Goal: Check status: Check status

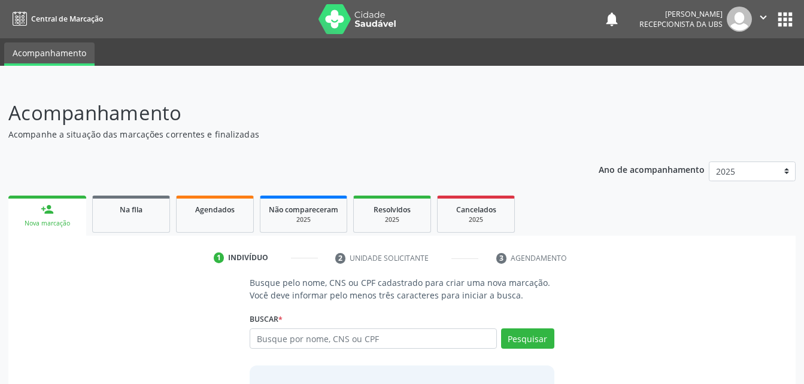
click at [355, 130] on p "Acompanhe a situação das marcações correntes e finalizadas" at bounding box center [283, 134] width 551 height 13
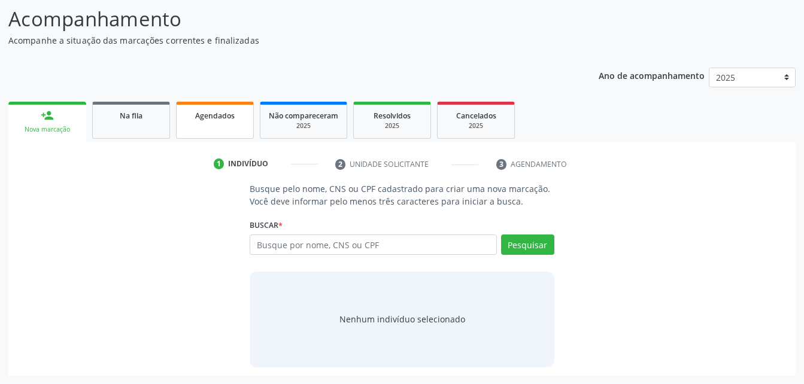
click at [243, 132] on link "Agendados" at bounding box center [215, 120] width 78 height 37
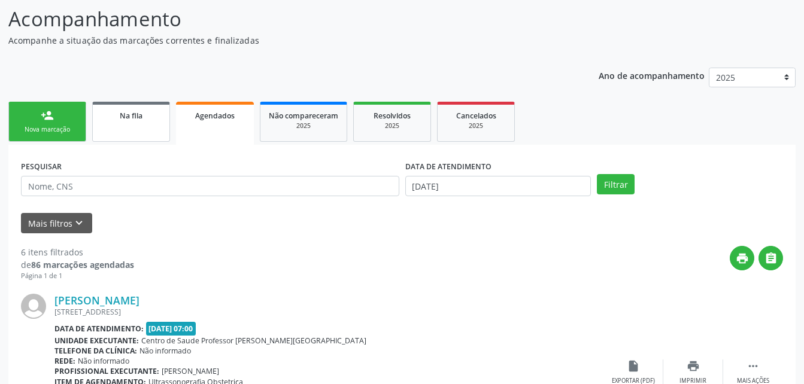
click at [130, 115] on span "Na fila" at bounding box center [131, 116] width 23 height 10
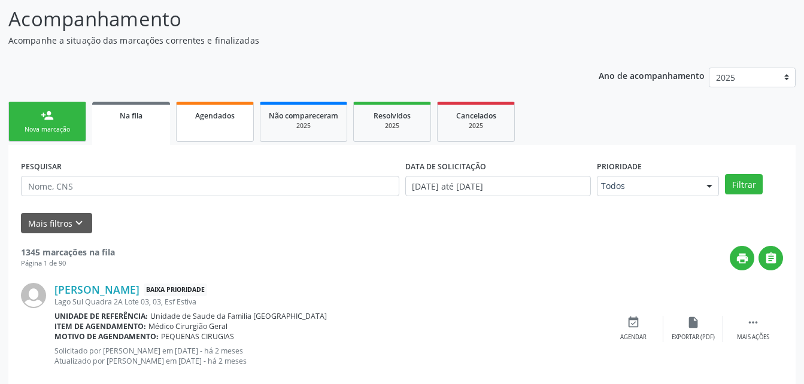
click at [223, 136] on link "Agendados" at bounding box center [215, 122] width 78 height 40
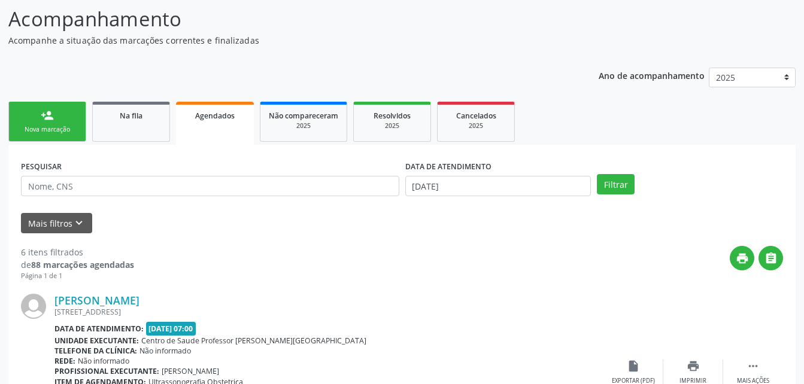
scroll to position [28, 0]
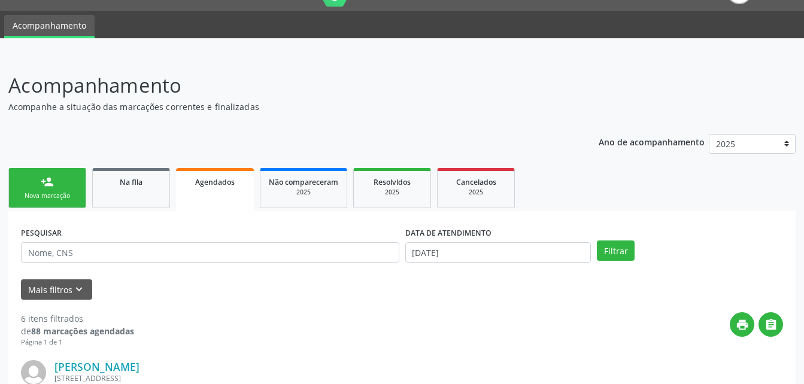
drag, startPoint x: 158, startPoint y: 188, endPoint x: 230, endPoint y: 191, distance: 71.9
click at [158, 188] on link "Na fila" at bounding box center [131, 188] width 78 height 40
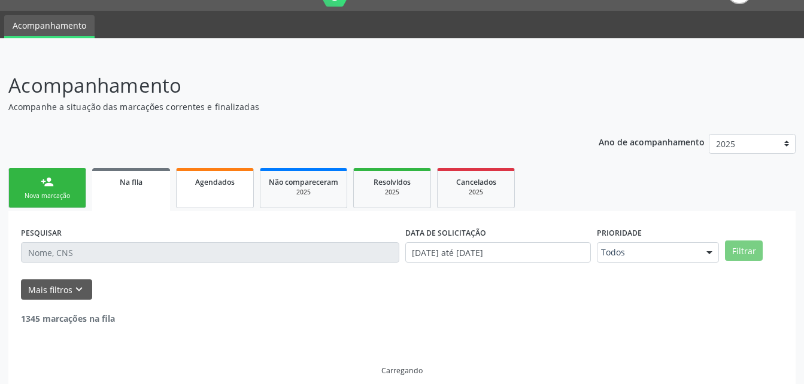
click at [230, 191] on link "Agendados" at bounding box center [215, 188] width 78 height 40
click at [64, 180] on link "person_add Nova marcação" at bounding box center [47, 188] width 78 height 40
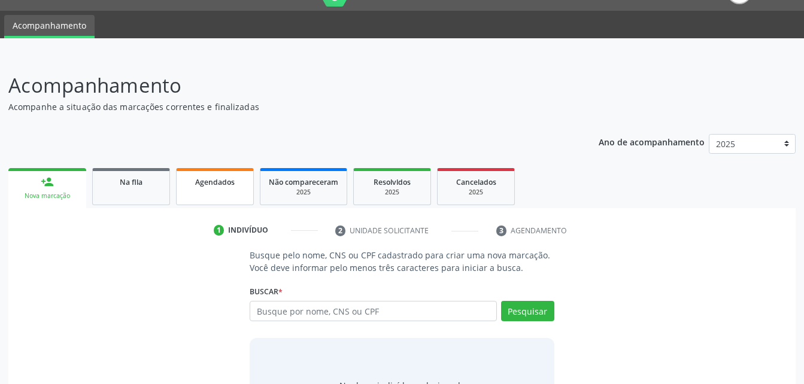
click at [205, 194] on link "Agendados" at bounding box center [215, 186] width 78 height 37
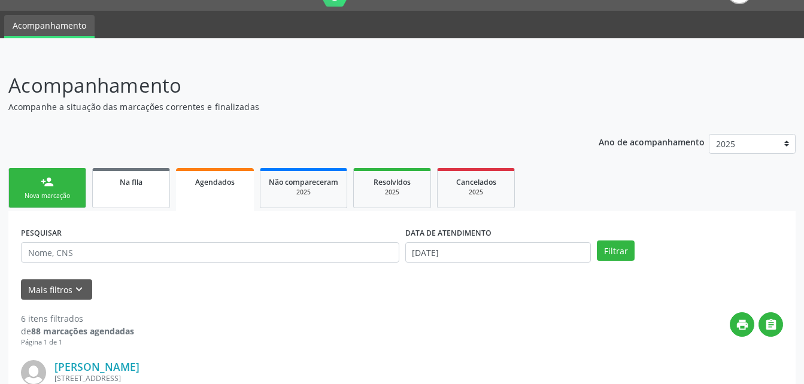
click at [139, 192] on link "Na fila" at bounding box center [131, 188] width 78 height 40
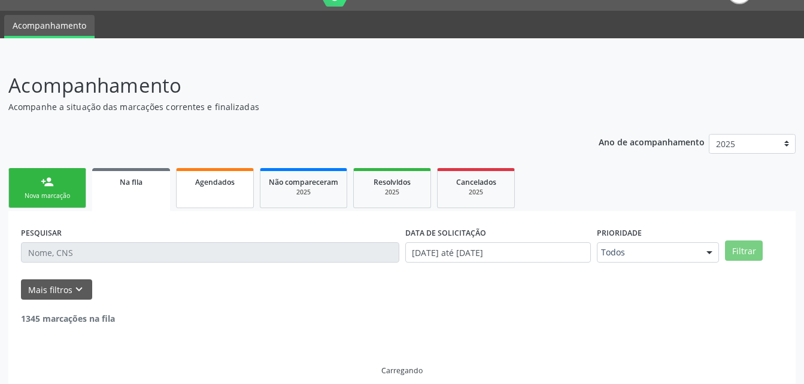
click at [289, 193] on div "2025" at bounding box center [303, 192] width 69 height 9
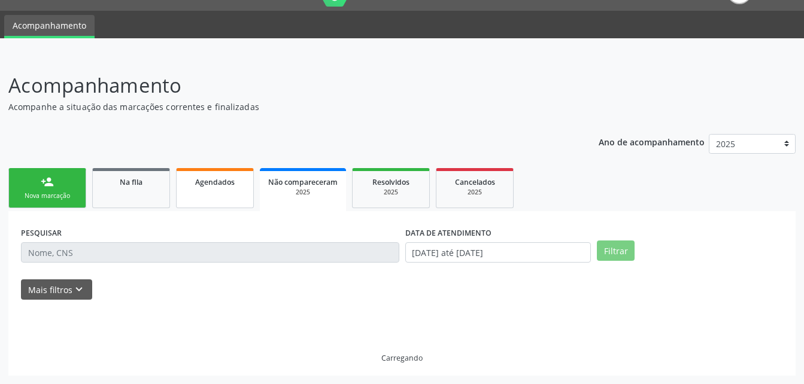
click at [240, 194] on link "Agendados" at bounding box center [215, 188] width 78 height 40
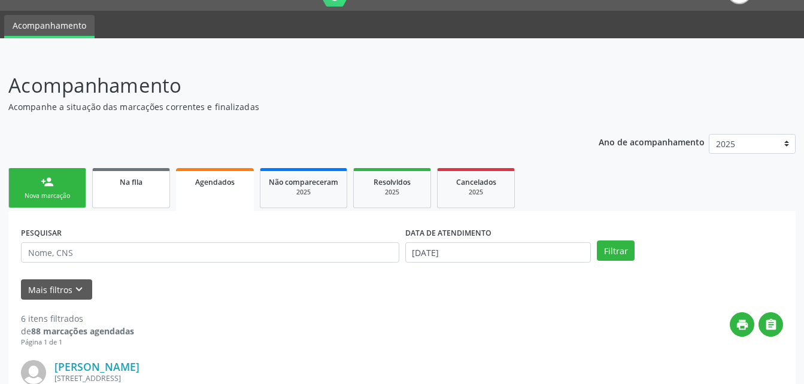
click at [153, 181] on div "Na fila" at bounding box center [131, 181] width 60 height 13
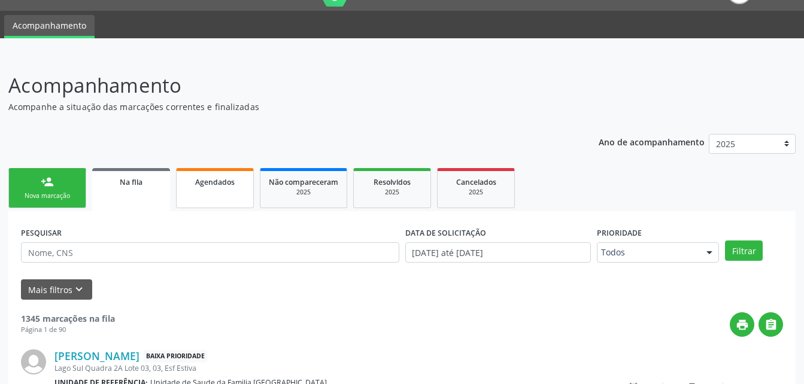
click at [249, 199] on link "Agendados" at bounding box center [215, 188] width 78 height 40
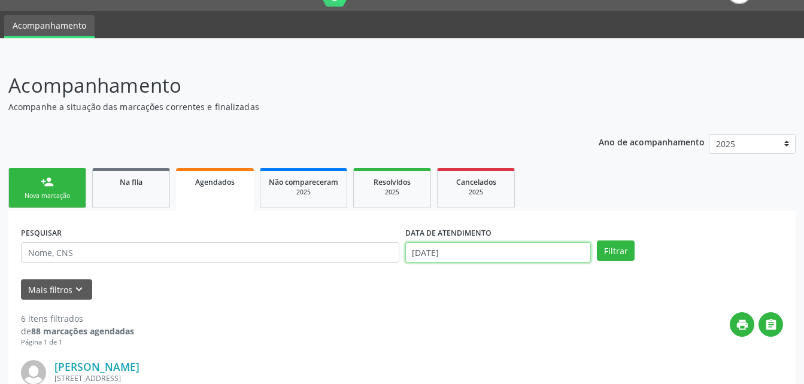
click at [533, 256] on input "[DATE]" at bounding box center [498, 253] width 186 height 20
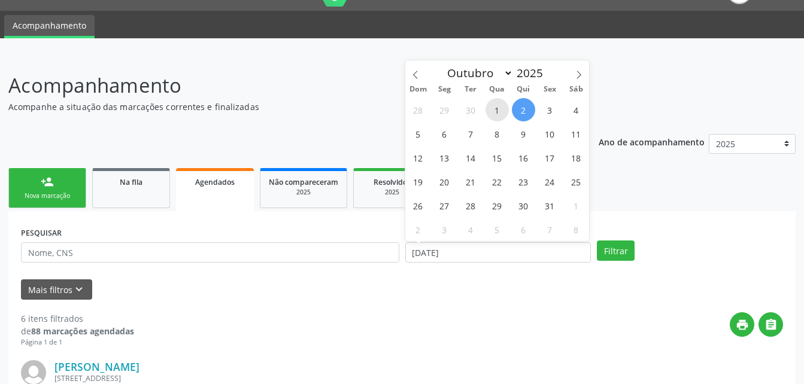
click at [500, 112] on span "1" at bounding box center [497, 109] width 23 height 23
type input "[DATE]"
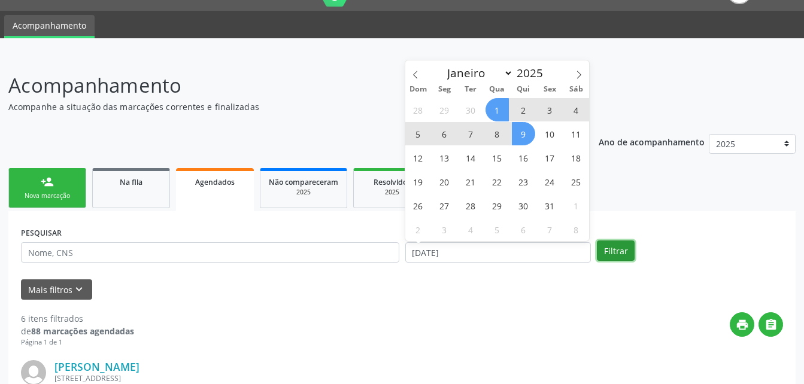
click at [611, 244] on button "Filtrar" at bounding box center [616, 251] width 38 height 20
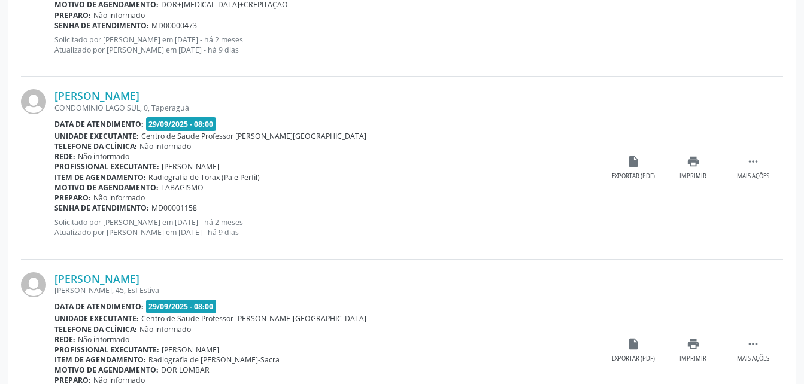
scroll to position [2778, 0]
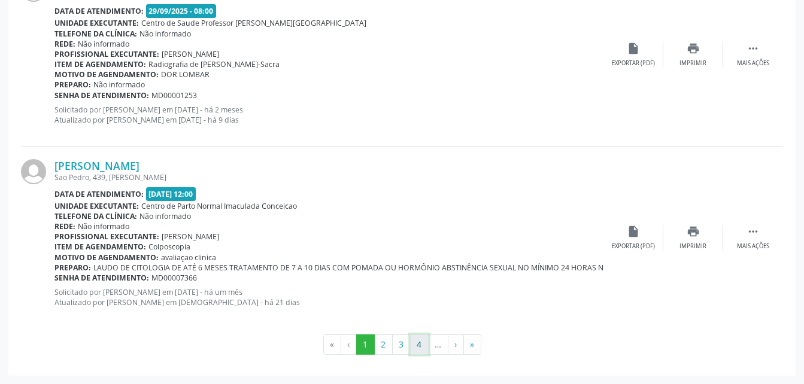
click at [414, 350] on button "4" at bounding box center [419, 345] width 19 height 20
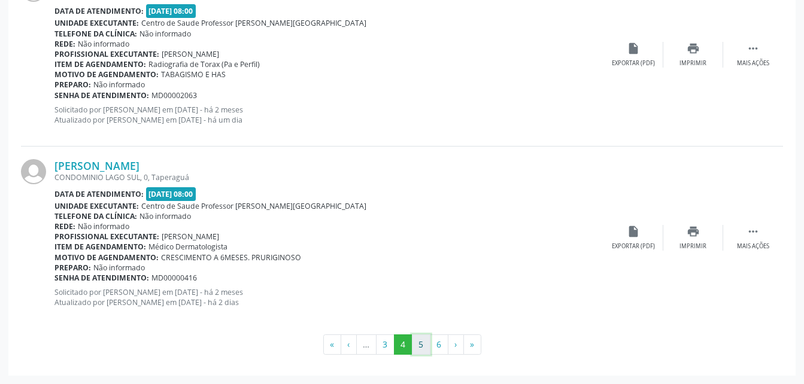
click at [417, 350] on button "5" at bounding box center [421, 345] width 19 height 20
click at [437, 344] on button "6" at bounding box center [439, 345] width 19 height 20
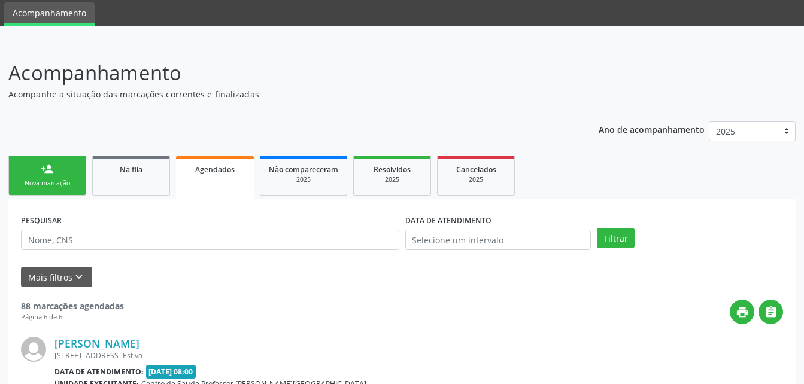
scroll to position [2412, 0]
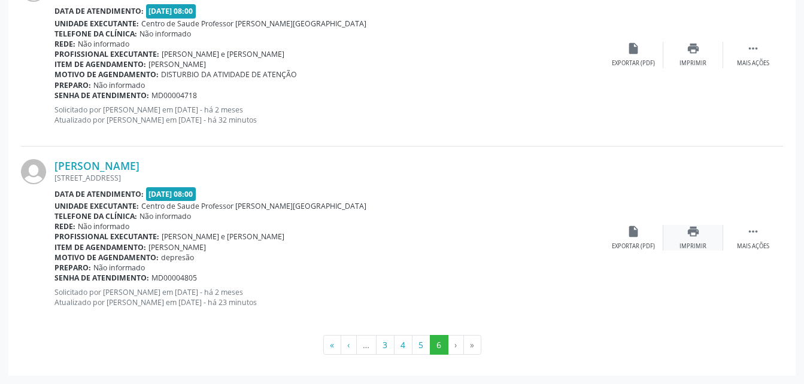
click at [692, 234] on icon "print" at bounding box center [693, 231] width 13 height 13
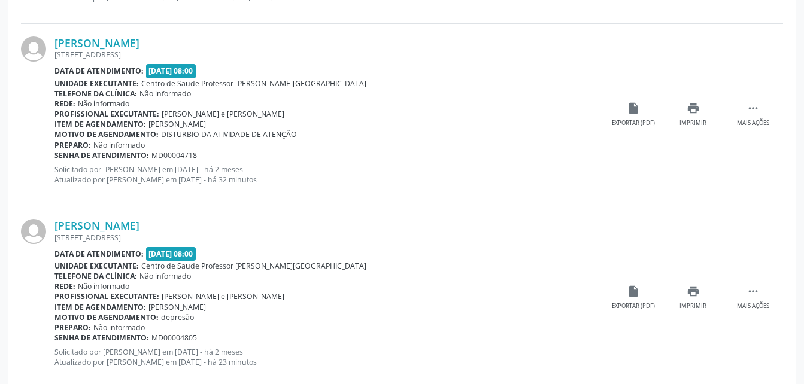
scroll to position [2293, 0]
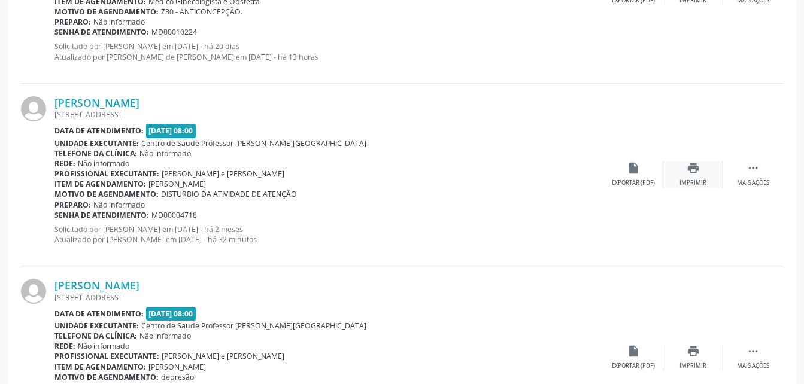
click at [704, 168] on div "print Imprimir" at bounding box center [693, 175] width 60 height 26
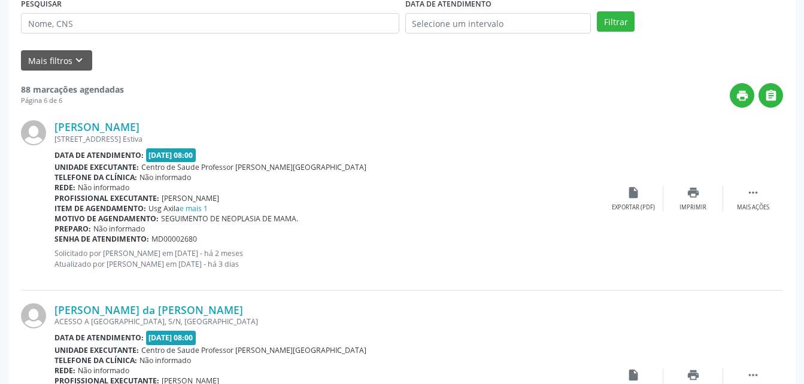
scroll to position [77, 0]
